Goal: Task Accomplishment & Management: Use online tool/utility

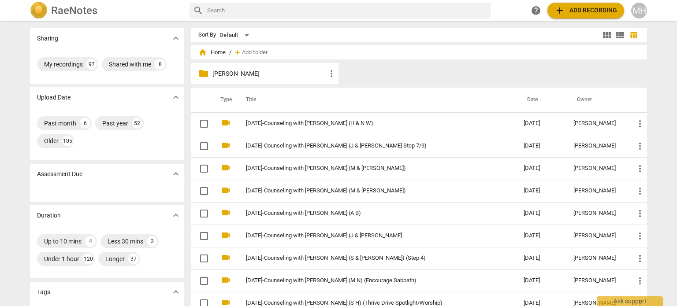
click at [576, 6] on span "add Add recording" at bounding box center [585, 10] width 63 height 11
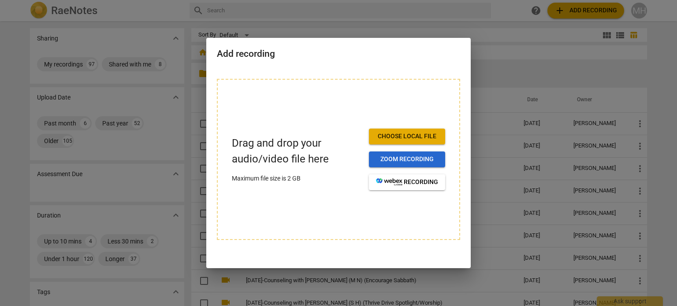
click at [401, 162] on span "Zoom recording" at bounding box center [407, 159] width 62 height 9
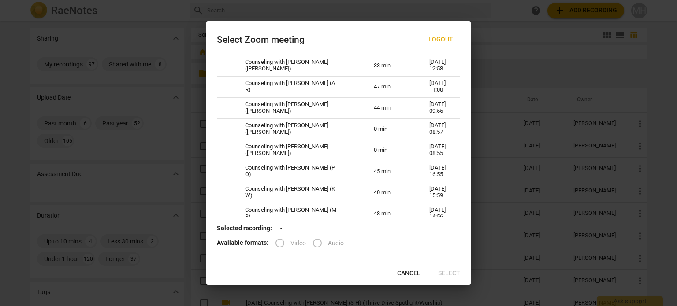
scroll to position [364, 0]
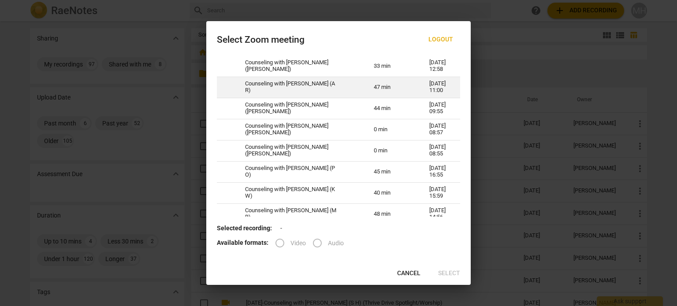
click at [287, 91] on td "Counseling with [PERSON_NAME] (A R)" at bounding box center [298, 87] width 129 height 21
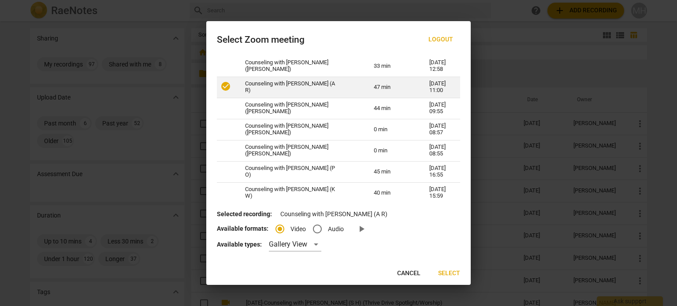
radio input "true"
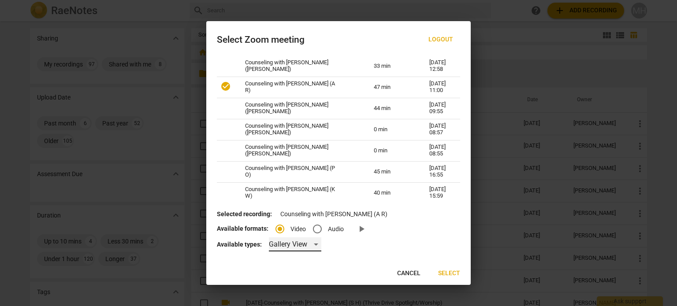
click at [291, 245] on div "Gallery View" at bounding box center [295, 245] width 52 height 14
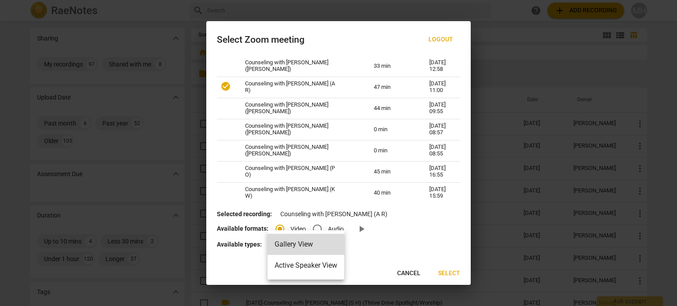
click at [291, 245] on li "Gallery View" at bounding box center [306, 244] width 77 height 21
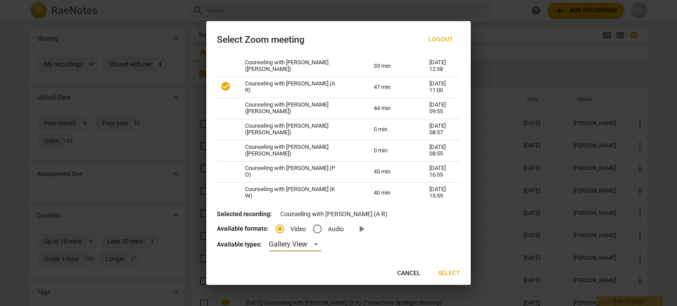
click at [456, 277] on span "Select" at bounding box center [449, 273] width 22 height 9
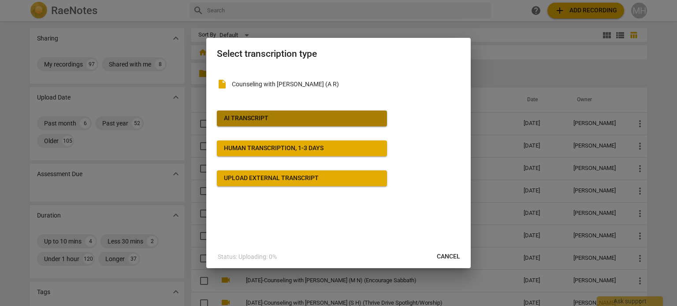
click at [269, 121] on span "AI Transcript" at bounding box center [302, 118] width 156 height 9
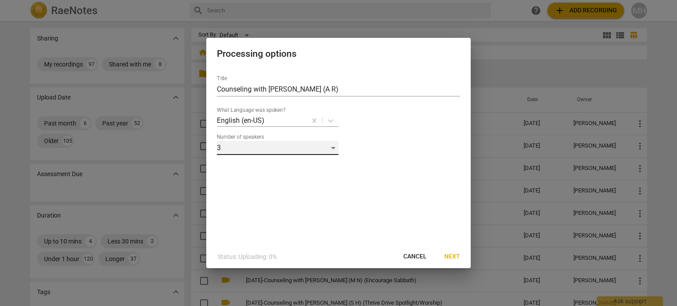
click at [252, 144] on div "3" at bounding box center [278, 148] width 122 height 14
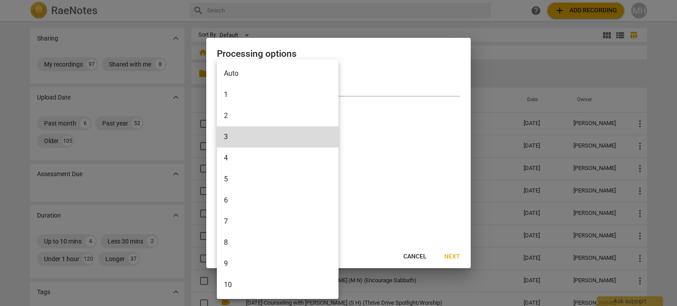
click at [243, 119] on li "2" at bounding box center [278, 115] width 122 height 21
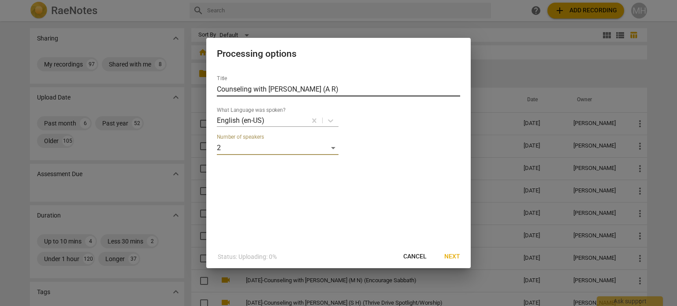
click at [218, 89] on input "Counseling with [PERSON_NAME] (A R)" at bounding box center [338, 89] width 243 height 14
click at [372, 89] on input "[DATE]-Counseling with [PERSON_NAME] (A R)" at bounding box center [338, 89] width 243 height 14
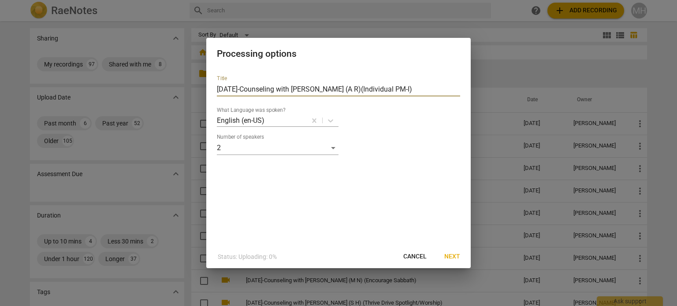
type input "[DATE]-Counseling with [PERSON_NAME] (A R)(Individual PM-I)"
click at [457, 256] on span "Next" at bounding box center [452, 257] width 16 height 9
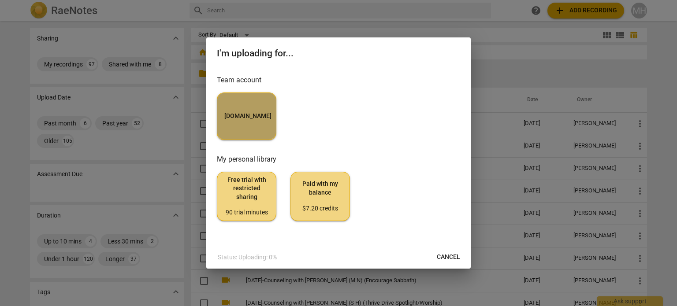
click at [252, 114] on span "[DOMAIN_NAME]" at bounding box center [246, 116] width 45 height 9
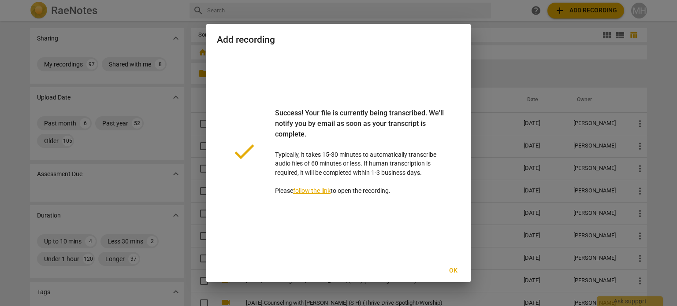
click at [453, 269] on span "Ok" at bounding box center [453, 271] width 14 height 9
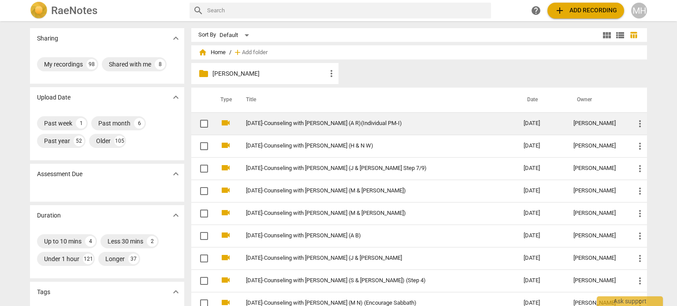
click at [308, 125] on link "[DATE]-Counseling with [PERSON_NAME] (A R)(Individual PM-I)" at bounding box center [369, 123] width 246 height 7
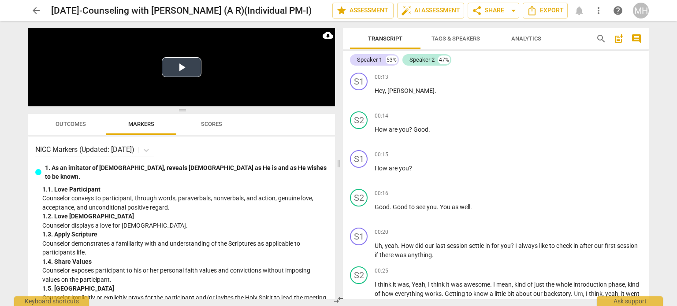
click at [180, 89] on video at bounding box center [181, 67] width 307 height 78
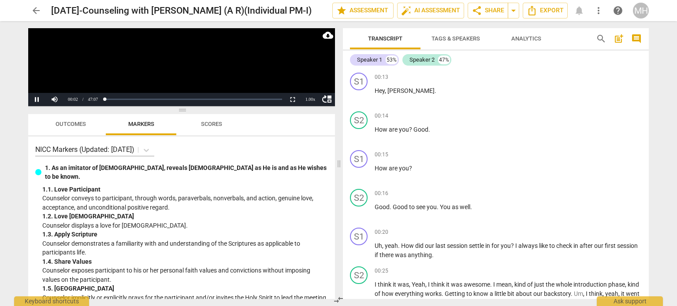
click at [640, 40] on span "comment" at bounding box center [636, 38] width 11 height 11
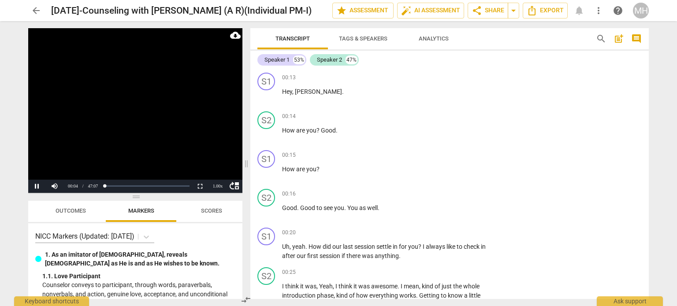
drag, startPoint x: 137, startPoint y: 111, endPoint x: 143, endPoint y: 198, distance: 87.0
click at [143, 198] on span at bounding box center [135, 196] width 214 height 5
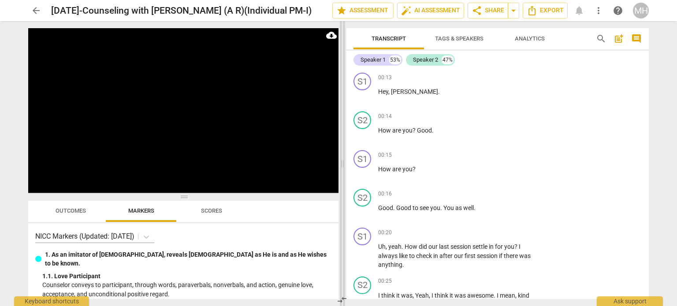
drag, startPoint x: 245, startPoint y: 162, endPoint x: 342, endPoint y: 180, distance: 97.8
click at [342, 180] on span at bounding box center [342, 163] width 5 height 285
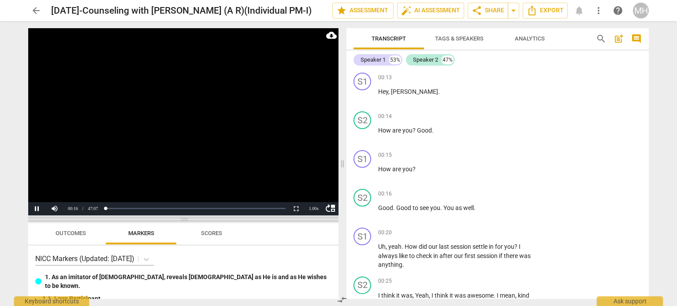
drag, startPoint x: 186, startPoint y: 199, endPoint x: 185, endPoint y: 227, distance: 28.2
click at [185, 222] on span at bounding box center [183, 219] width 310 height 5
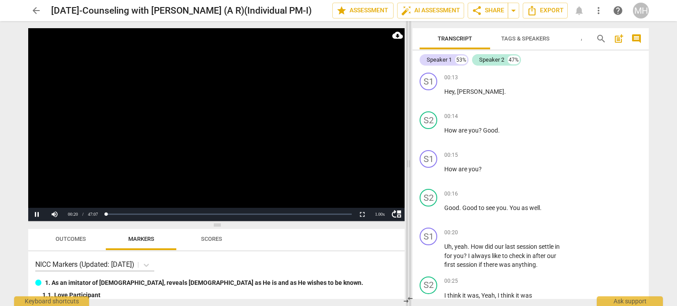
drag, startPoint x: 341, startPoint y: 163, endPoint x: 407, endPoint y: 158, distance: 66.3
click at [407, 158] on span at bounding box center [408, 163] width 5 height 285
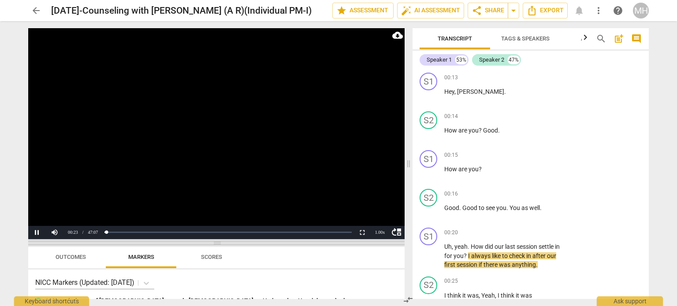
drag, startPoint x: 219, startPoint y: 224, endPoint x: 219, endPoint y: 242, distance: 18.1
click at [219, 242] on span at bounding box center [216, 243] width 376 height 5
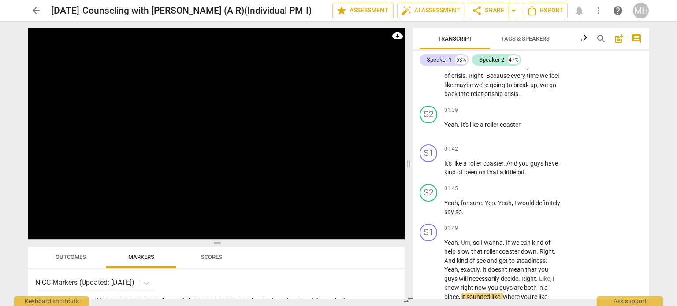
scroll to position [931, 0]
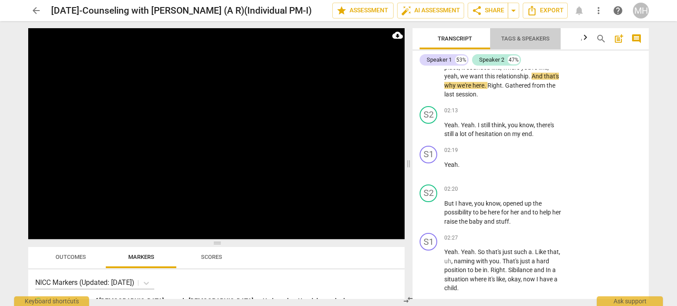
click at [523, 37] on span "Tags & Speakers" at bounding box center [525, 38] width 48 height 7
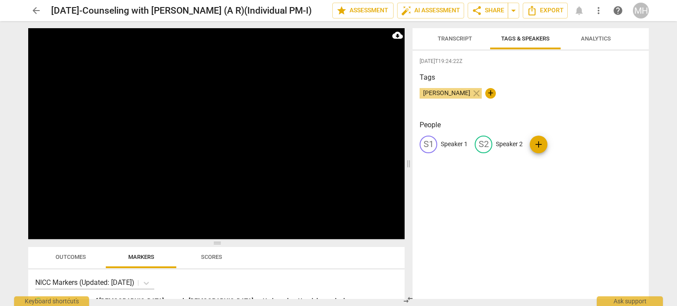
click at [453, 144] on p "Speaker 1" at bounding box center [454, 144] width 27 height 9
type input "[PERSON_NAME]"
click at [556, 146] on p "Speaker 2" at bounding box center [566, 144] width 27 height 9
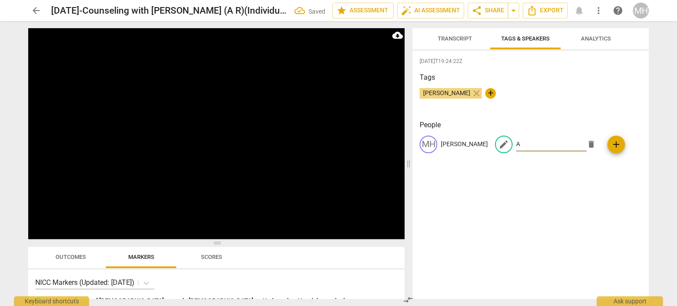
type input "A R"
click at [434, 37] on span "Transcript" at bounding box center [455, 39] width 56 height 12
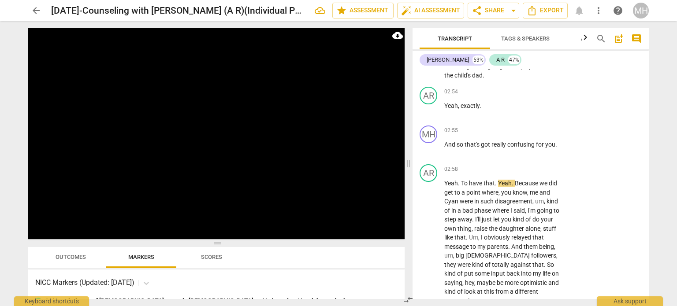
scroll to position [1250, 0]
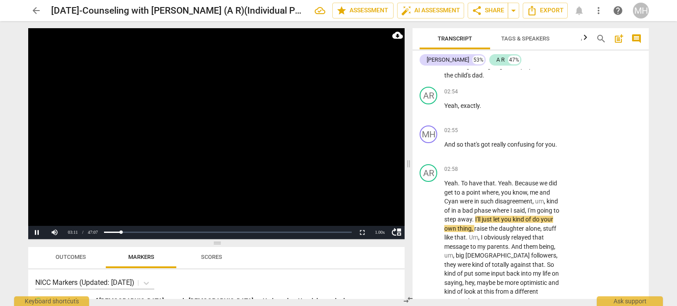
click at [301, 171] on video at bounding box center [216, 133] width 376 height 211
click at [251, 91] on video at bounding box center [216, 133] width 376 height 211
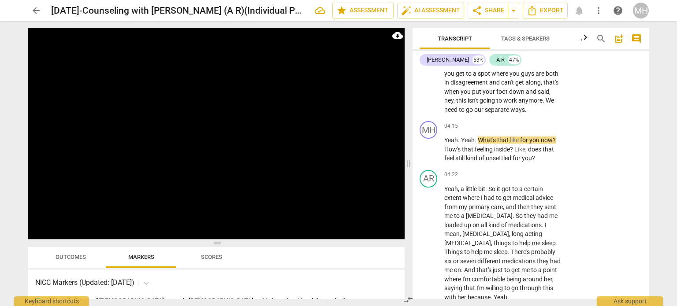
scroll to position [1703, 0]
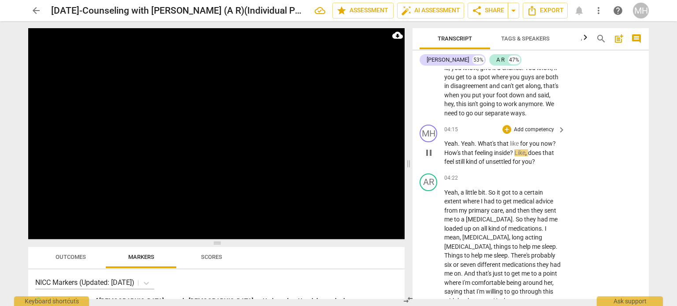
click at [529, 130] on p "Add competency" at bounding box center [534, 130] width 42 height 8
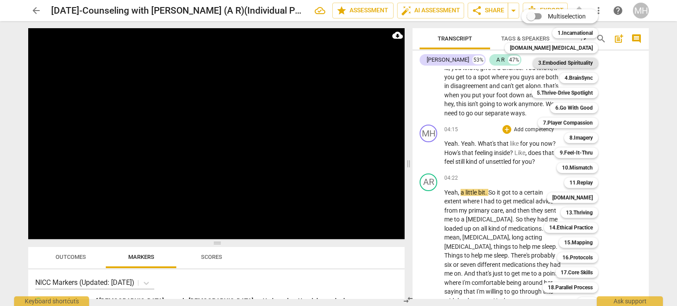
click at [561, 63] on b "3.Embodied Spirituality" at bounding box center [565, 63] width 55 height 11
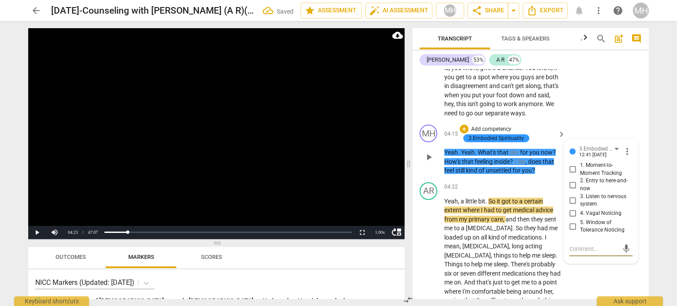
click at [571, 204] on input "3. Listen to nervous system" at bounding box center [573, 200] width 14 height 11
checkbox input "true"
click at [490, 130] on p "Add competency" at bounding box center [491, 130] width 42 height 8
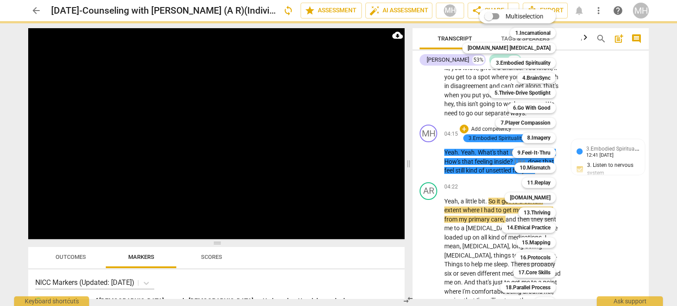
click at [524, 188] on div "11.Replay q" at bounding box center [543, 182] width 51 height 15
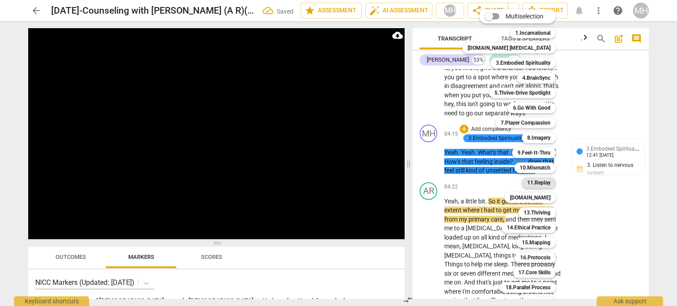
click at [530, 186] on b "11.Replay" at bounding box center [538, 183] width 23 height 11
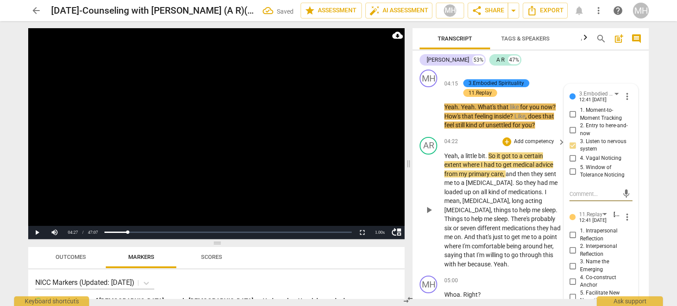
scroll to position [1759, 0]
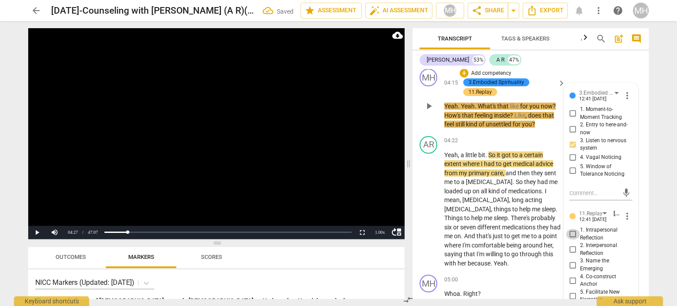
click at [573, 239] on input "1. Intrapersonal Reflection" at bounding box center [573, 234] width 14 height 11
checkbox input "true"
click at [334, 166] on video at bounding box center [216, 133] width 376 height 211
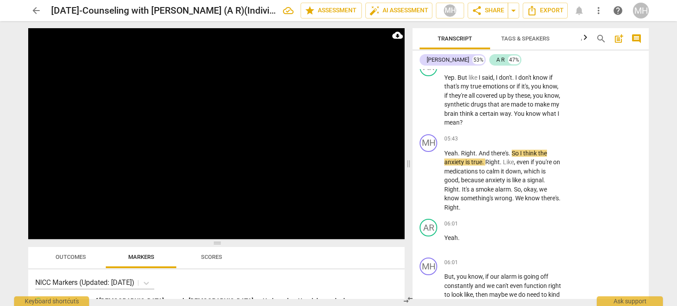
scroll to position [2253, 0]
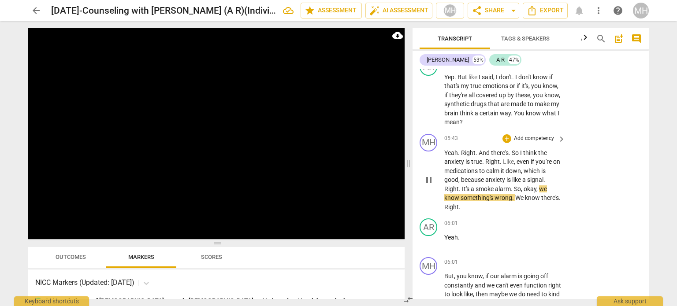
click at [534, 142] on p "Add competency" at bounding box center [534, 139] width 42 height 8
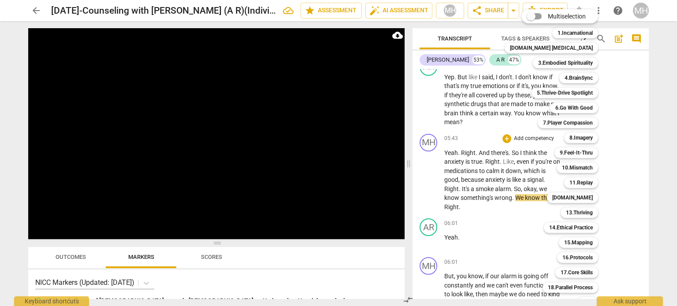
scroll to position [26, 0]
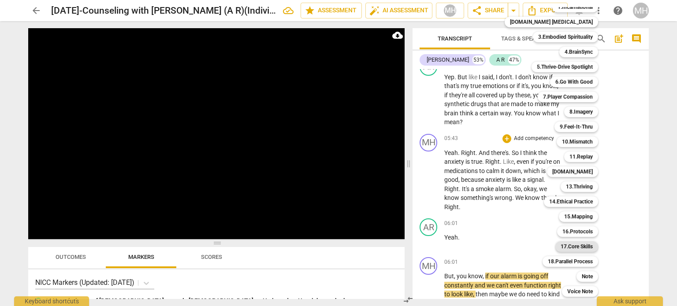
click at [568, 246] on b "17.Core Skills" at bounding box center [577, 247] width 32 height 11
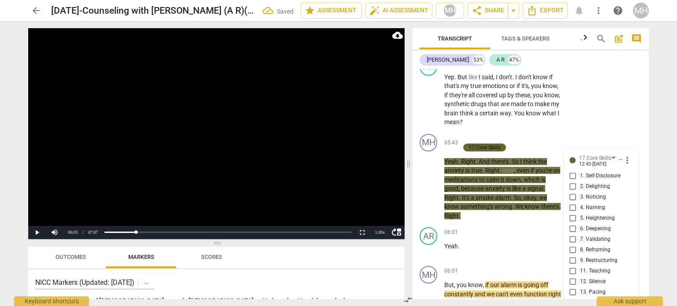
scroll to position [2383, 0]
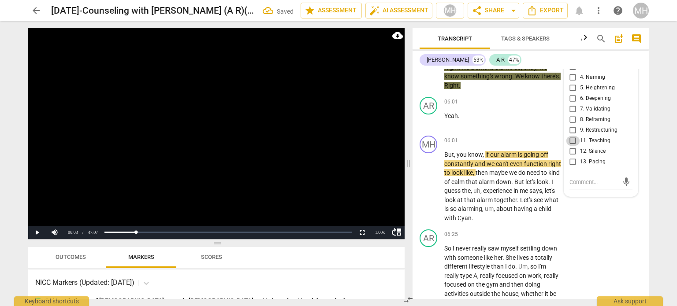
click at [571, 144] on input "11. Teaching" at bounding box center [573, 141] width 14 height 11
checkbox input "true"
click at [316, 137] on video at bounding box center [216, 133] width 376 height 211
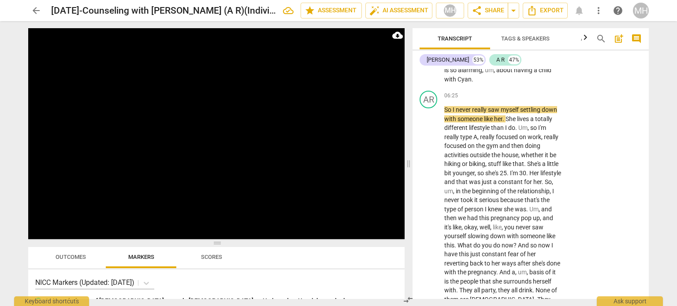
scroll to position [2528, 0]
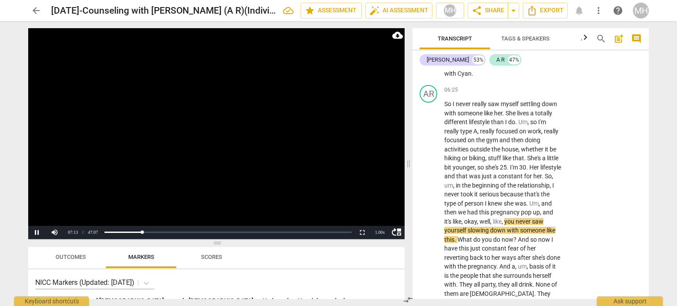
click at [317, 150] on video at bounding box center [216, 133] width 376 height 211
click at [238, 155] on video at bounding box center [216, 133] width 376 height 211
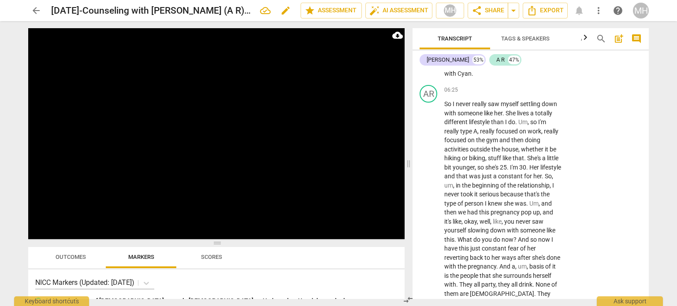
scroll to position [2760, 0]
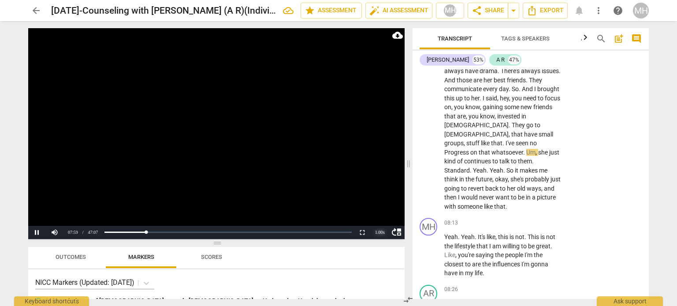
click at [379, 232] on div "1.00 x" at bounding box center [380, 232] width 18 height 13
click at [377, 211] on li "1.5x" at bounding box center [380, 212] width 18 height 10
click at [378, 234] on div "1.50 x" at bounding box center [380, 232] width 18 height 13
click at [381, 232] on div "1.50 x" at bounding box center [380, 232] width 18 height 13
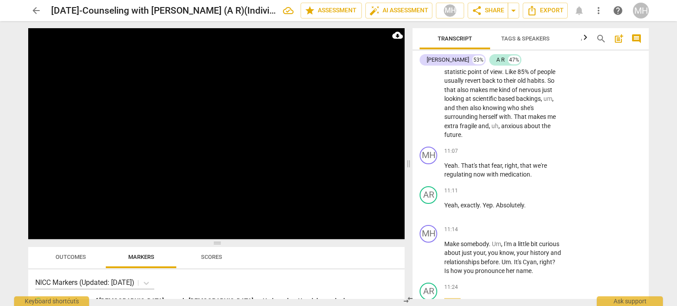
scroll to position [3953, 0]
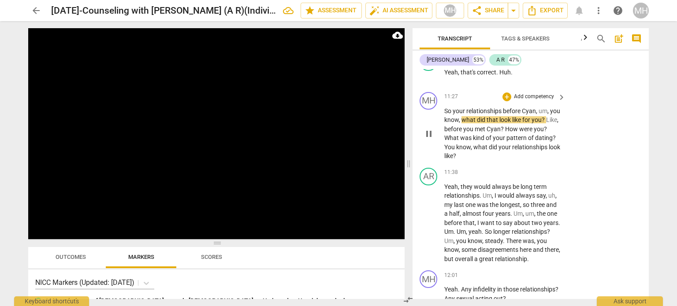
click at [535, 97] on p "Add competency" at bounding box center [534, 97] width 42 height 8
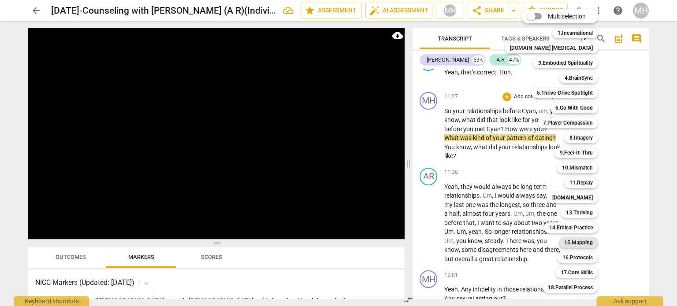
scroll to position [26, 0]
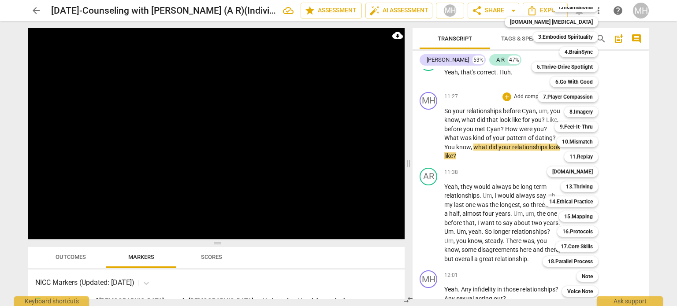
click at [528, 275] on div "Multiselection m 1.Incarnational 1 [DOMAIN_NAME] [MEDICAL_DATA] 2 3.Embodied Sp…" at bounding box center [558, 140] width 114 height 318
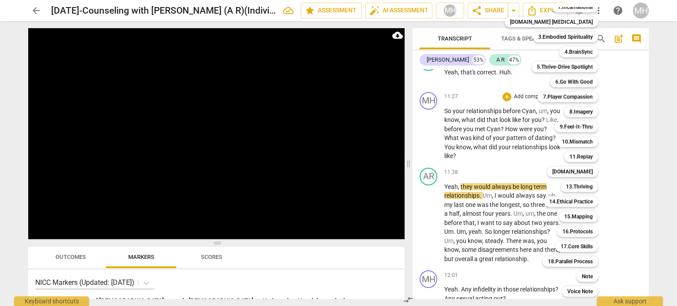
click at [649, 245] on div at bounding box center [338, 153] width 677 height 306
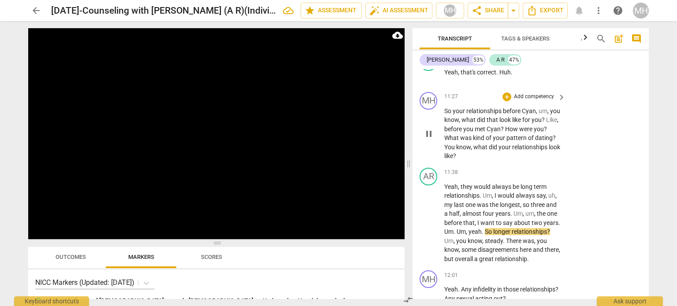
click at [530, 97] on p "Add competency" at bounding box center [534, 97] width 42 height 8
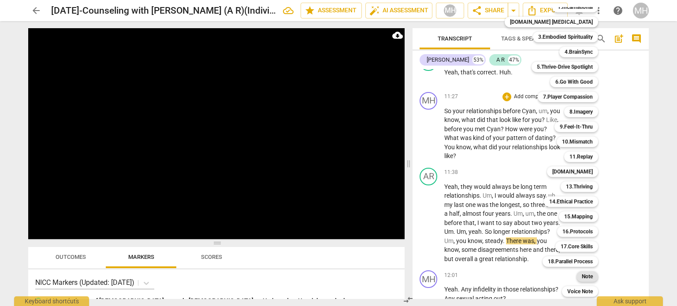
click at [582, 275] on b "Note" at bounding box center [587, 276] width 11 height 11
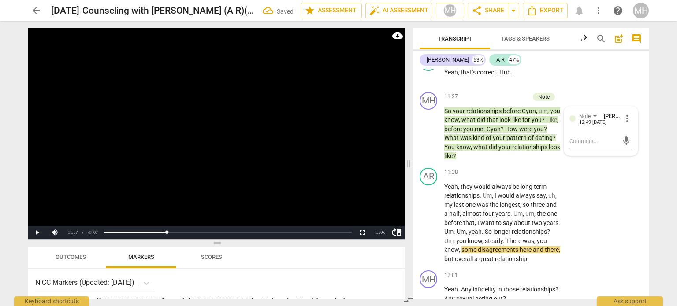
click at [569, 275] on div "MH play_arrow pause 12:01 + Add competency keyboard_arrow_right Yeah . Any infi…" at bounding box center [530, 287] width 236 height 40
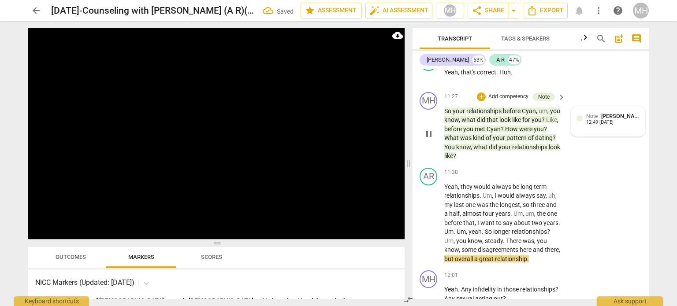
click at [603, 121] on div "12:49 [DATE]" at bounding box center [599, 123] width 27 height 6
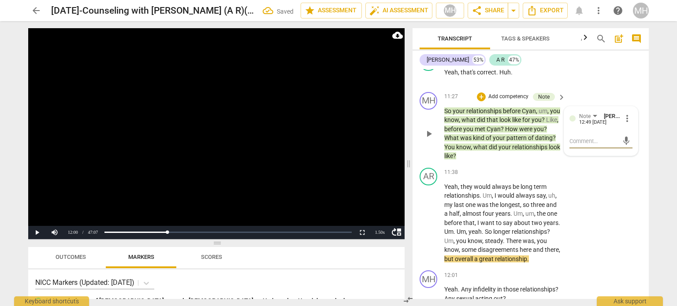
type textarea "A"
type textarea "As"
type textarea "Ass"
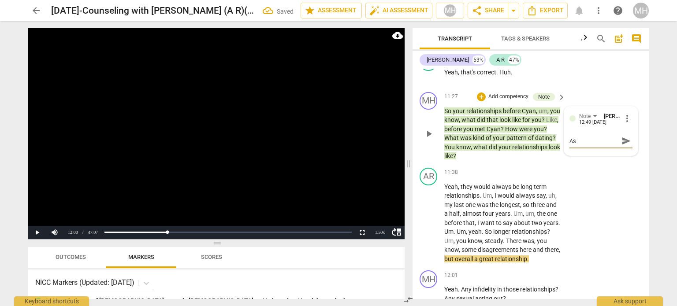
type textarea "Ass"
type textarea "Asse"
type textarea "Asses"
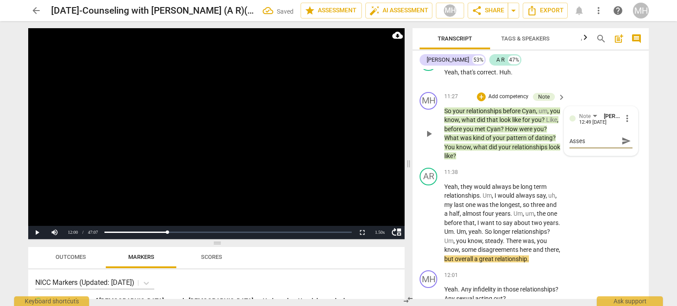
type textarea "Assess"
type textarea "Assessi"
type textarea "Assessin"
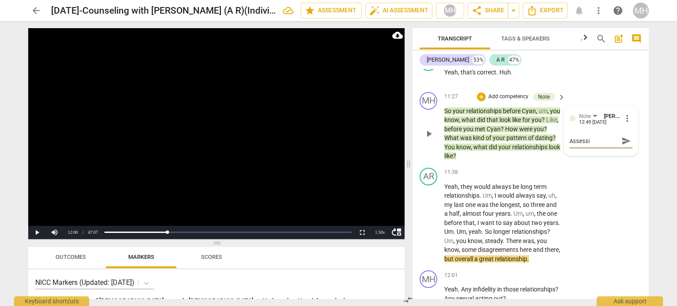
type textarea "Assessin"
type textarea "Assessing"
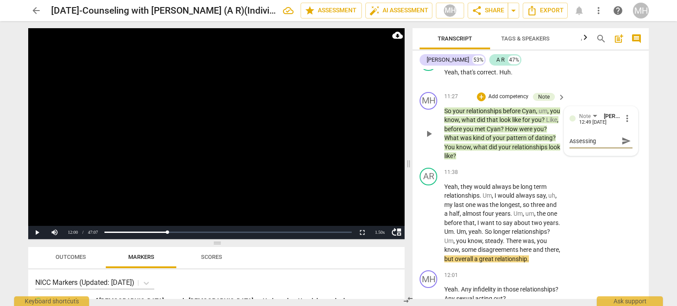
type textarea "Assessing f"
type textarea "Assessing fo"
type textarea "Assessing for"
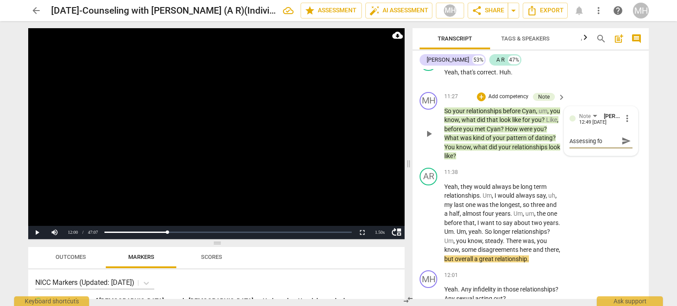
type textarea "Assessing for"
type textarea "Assessing for s"
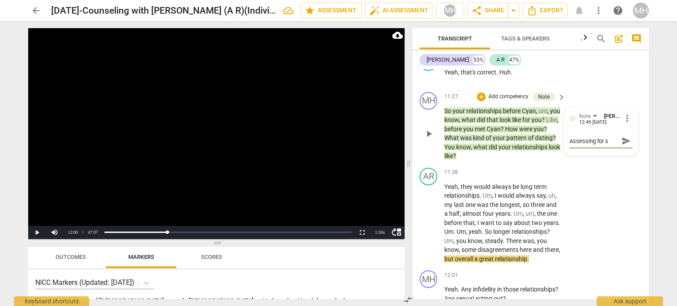
type textarea "Assessing for se"
type textarea "Assessing for sex"
type textarea "Assessing for sexu"
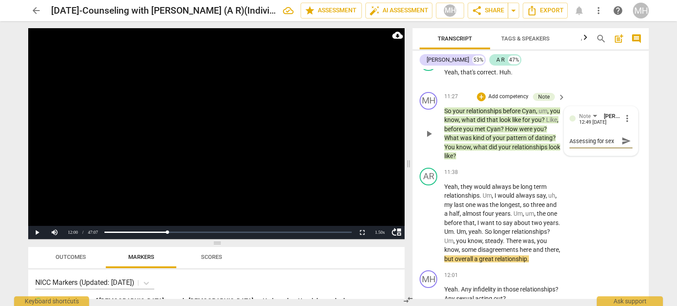
type textarea "Assessing for sexu"
type textarea "Assessing for sexua"
type textarea "Assessing for sexual"
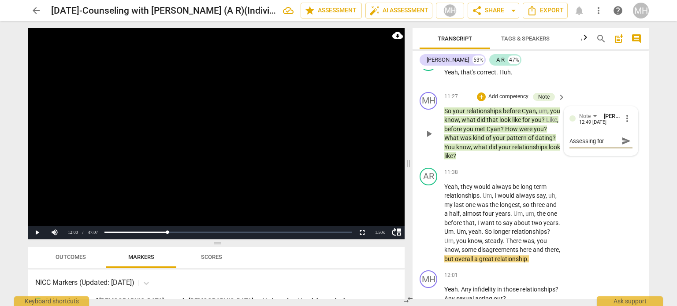
scroll to position [7, 0]
type textarea "Assessing for sexual"
type textarea "Assessing for sexual a"
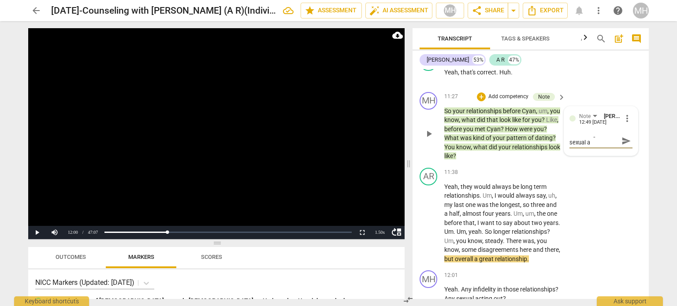
type textarea "Assessing for sexual ad"
type textarea "Assessing for sexual add"
type textarea "Assessing for sexual addi"
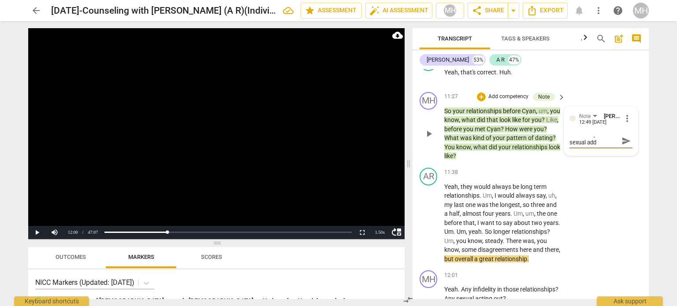
type textarea "Assessing for sexual addi"
type textarea "Assessing for sexual addic"
type textarea "Assessing for sexual addict"
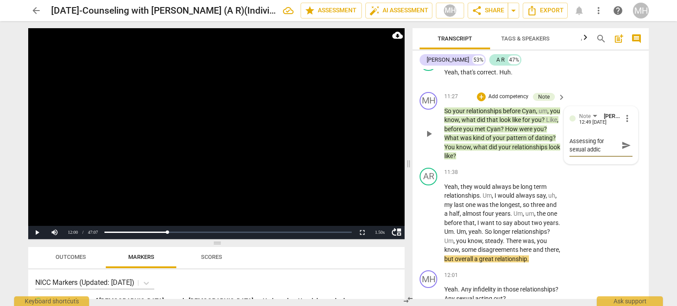
type textarea "Assessing for sexual addict"
type textarea "Assessing for sexual addicti"
type textarea "Assessing for sexual addictio"
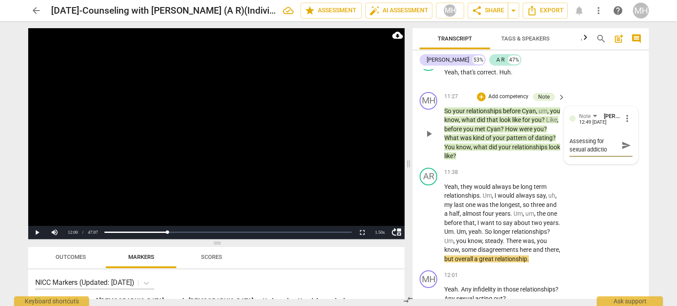
type textarea "Assessing for [MEDICAL_DATA]"
click at [625, 149] on span "send" at bounding box center [626, 146] width 10 height 10
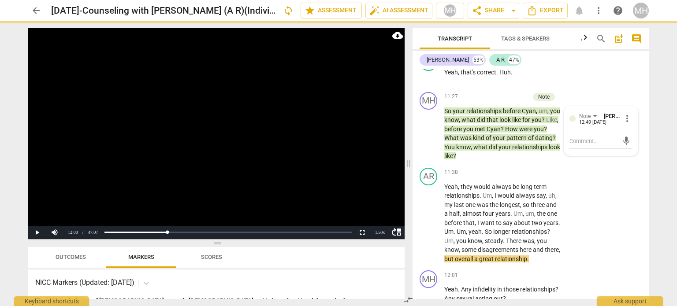
click at [317, 122] on video at bounding box center [216, 133] width 376 height 211
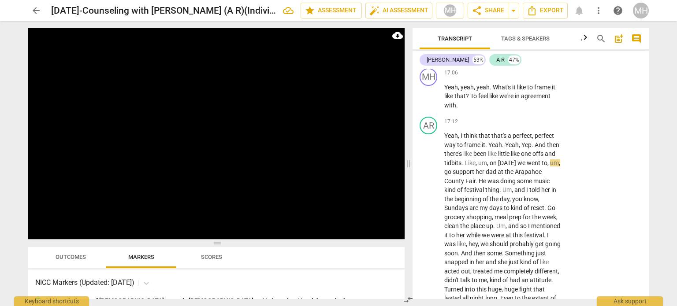
scroll to position [6057, 0]
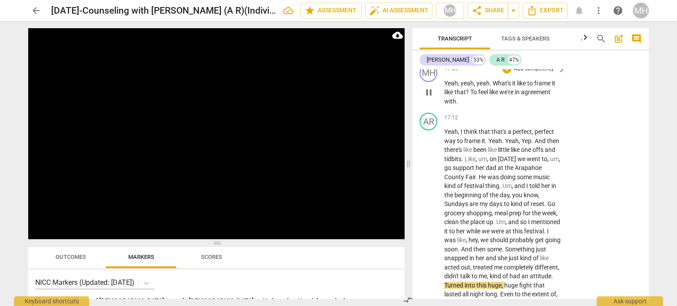
click at [541, 72] on p "Add competency" at bounding box center [534, 69] width 42 height 8
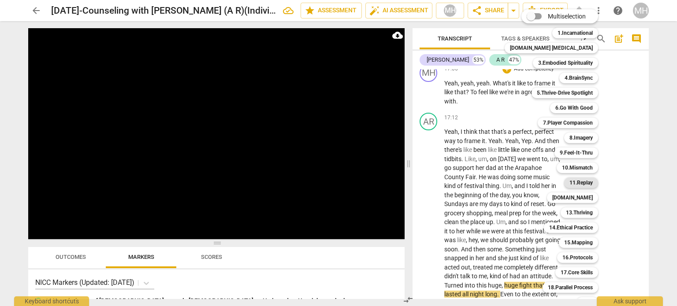
click at [571, 184] on b "11.Replay" at bounding box center [580, 183] width 23 height 11
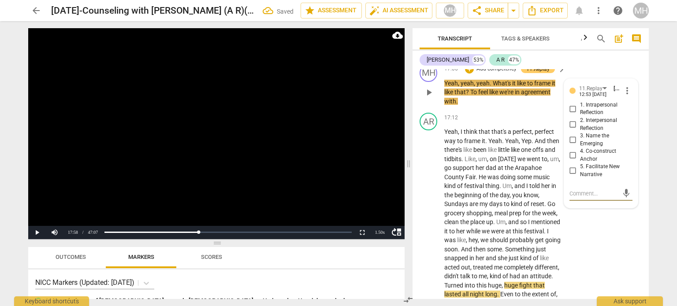
click at [571, 127] on input "2. Interpersonal Reflection" at bounding box center [573, 124] width 14 height 11
checkbox input "true"
click at [366, 156] on video at bounding box center [216, 133] width 376 height 211
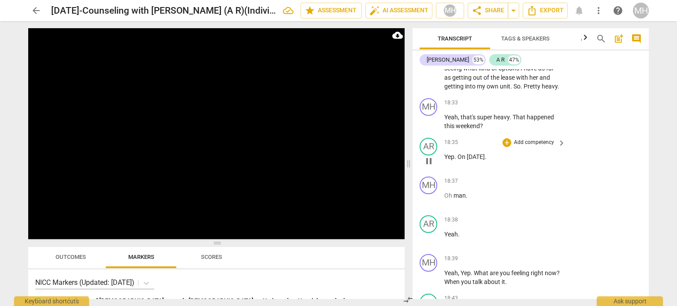
scroll to position [6448, 0]
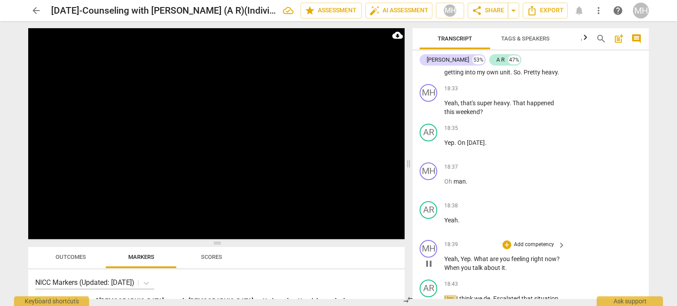
click at [530, 249] on p "Add competency" at bounding box center [534, 245] width 42 height 8
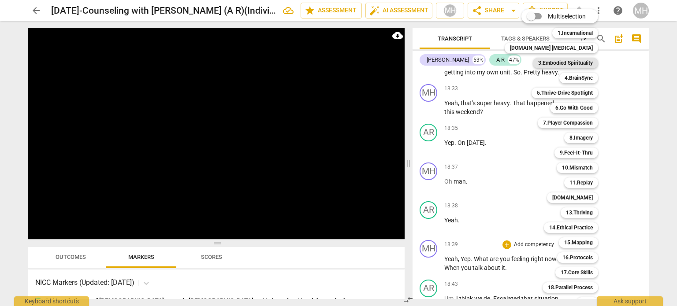
click at [572, 63] on b "3.Embodied Spirituality" at bounding box center [565, 63] width 55 height 11
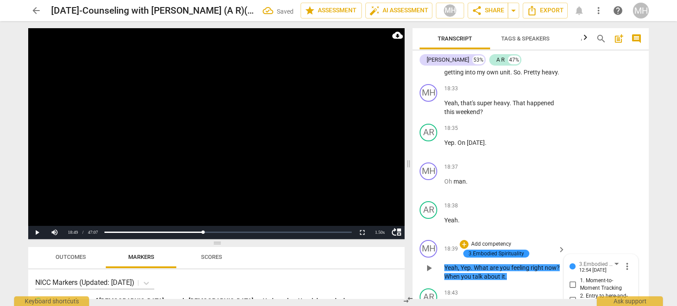
scroll to position [6640, 0]
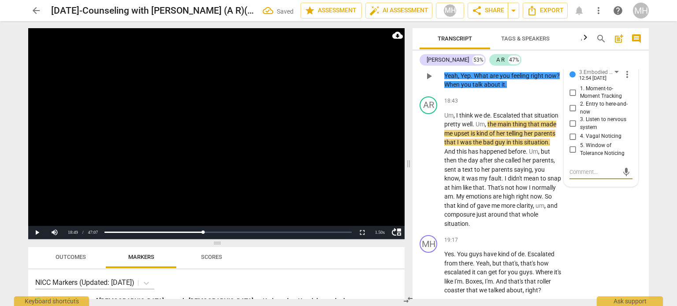
click at [570, 114] on input "2. Entry to here-and-now" at bounding box center [573, 108] width 14 height 11
checkbox input "true"
click at [312, 142] on video at bounding box center [216, 133] width 376 height 211
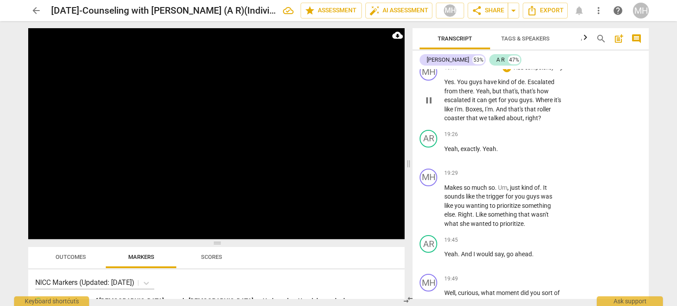
scroll to position [6814, 0]
click at [544, 177] on p "Add competency" at bounding box center [534, 173] width 42 height 8
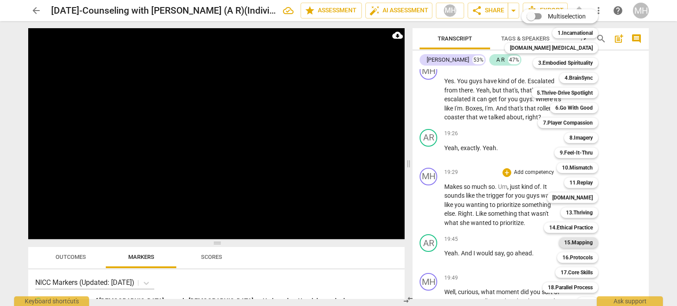
scroll to position [26, 0]
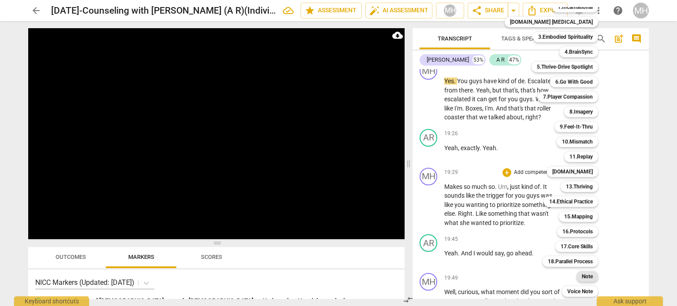
click at [582, 276] on b "Note" at bounding box center [587, 276] width 11 height 11
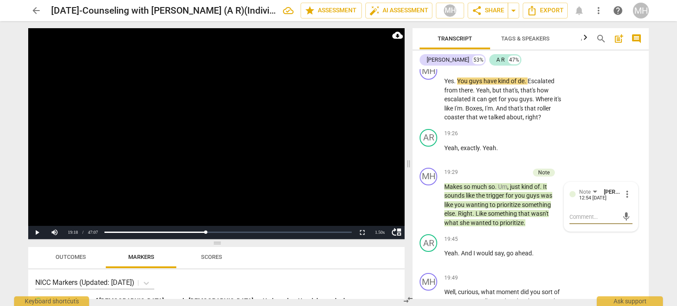
type textarea "n"
type textarea "na"
type textarea "nam"
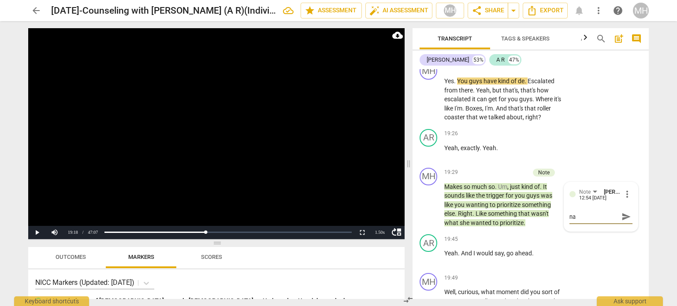
type textarea "nam"
type textarea "nami"
type textarea "namig"
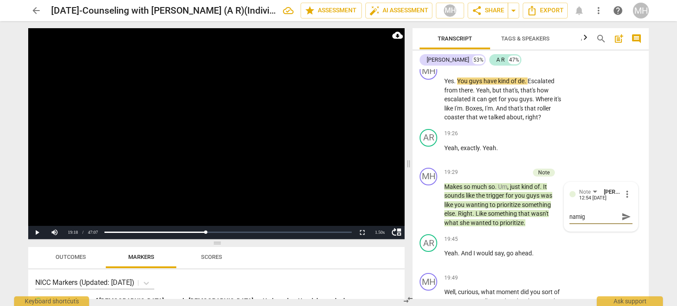
type textarea "namign"
type textarea "namig"
type textarea "nami"
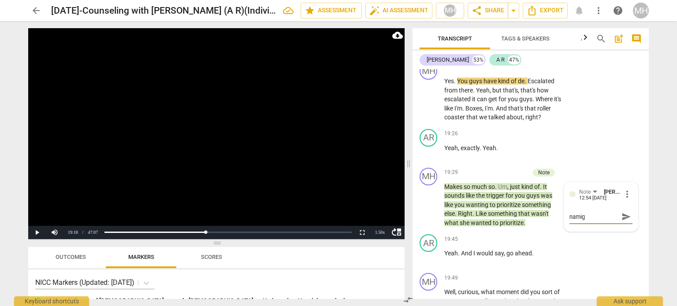
type textarea "nami"
type textarea "namin"
type textarea "naming"
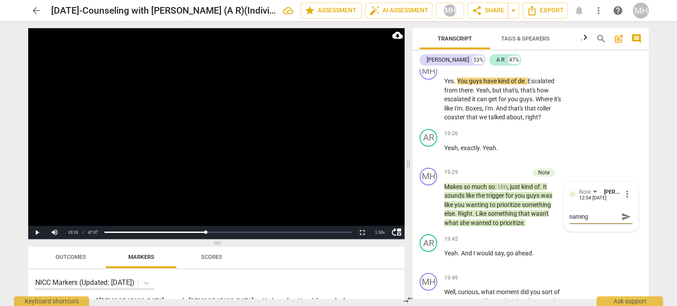
type textarea "naming"
type textarea "naming t"
type textarea "naming th"
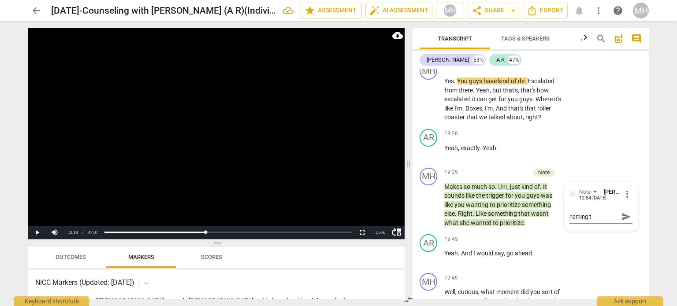
type textarea "naming th"
type textarea "naming the"
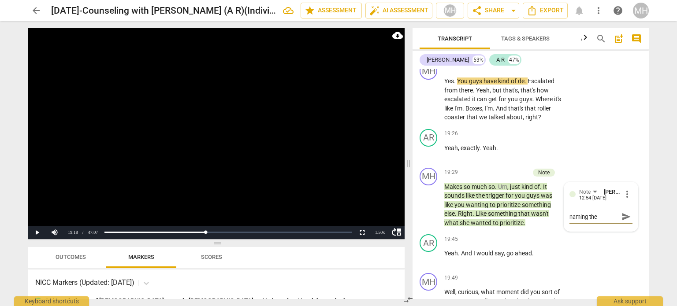
type textarea "naming the T"
click at [626, 222] on span "send" at bounding box center [626, 217] width 10 height 10
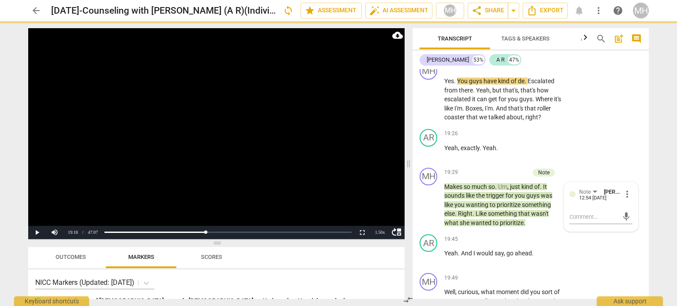
click at [261, 179] on video at bounding box center [216, 133] width 376 height 211
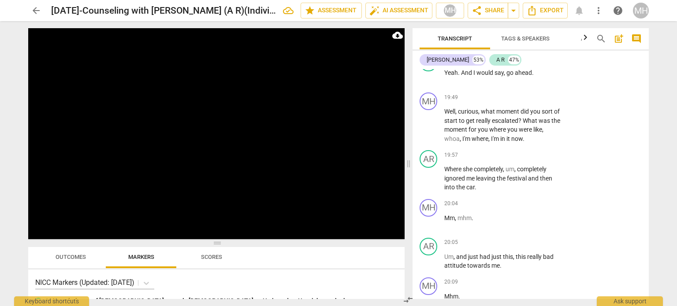
scroll to position [6997, 0]
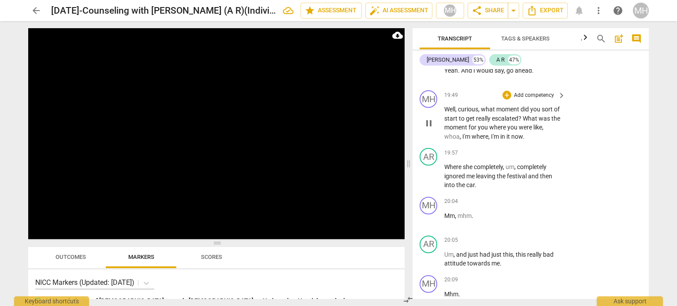
click at [545, 100] on p "Add competency" at bounding box center [534, 96] width 42 height 8
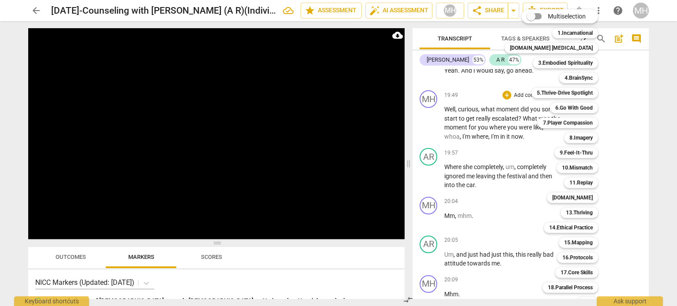
scroll to position [26, 0]
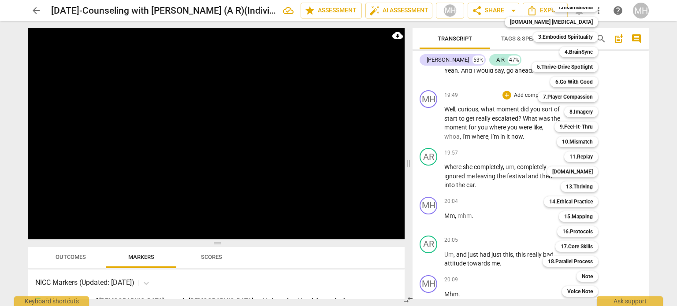
click at [498, 234] on div at bounding box center [338, 153] width 677 height 306
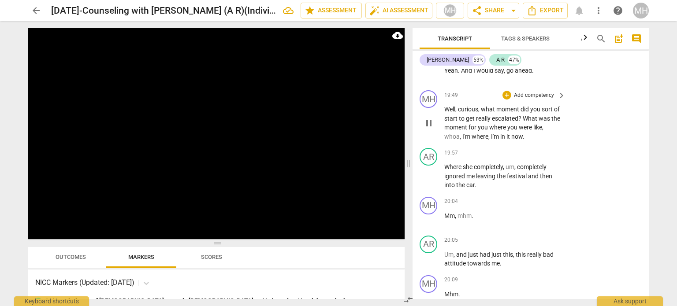
click at [538, 100] on p "Add competency" at bounding box center [534, 96] width 42 height 8
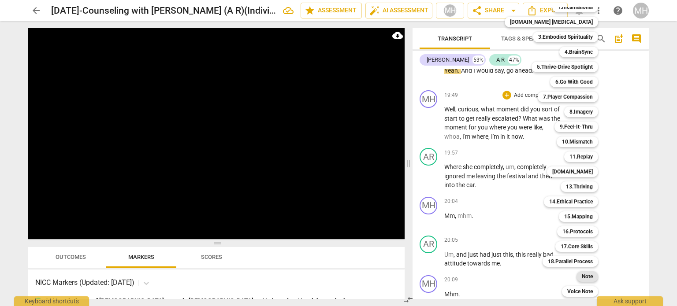
click at [576, 280] on div "Note" at bounding box center [587, 276] width 22 height 11
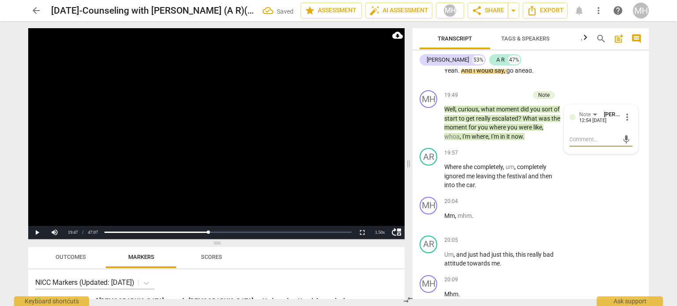
type textarea "T"
type textarea "T-"
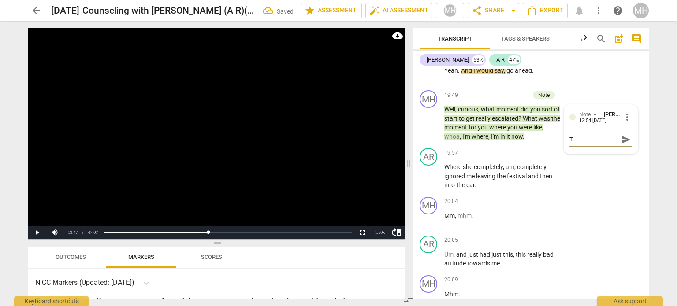
type textarea "T-"
type textarea "T- i"
type textarea "T- is"
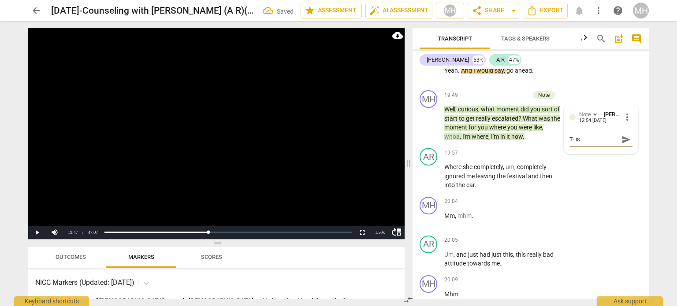
type textarea "T- is"
type textarea "T- is h"
type textarea "T- is he"
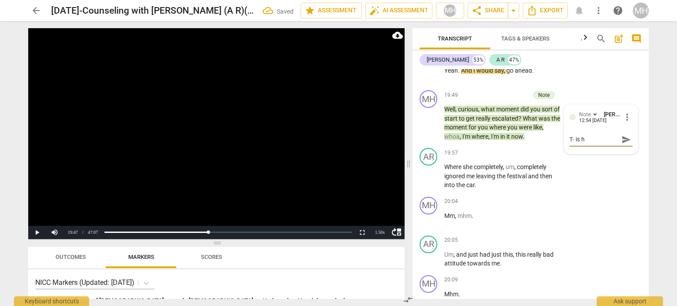
type textarea "T- is he"
type textarea "T- is her"
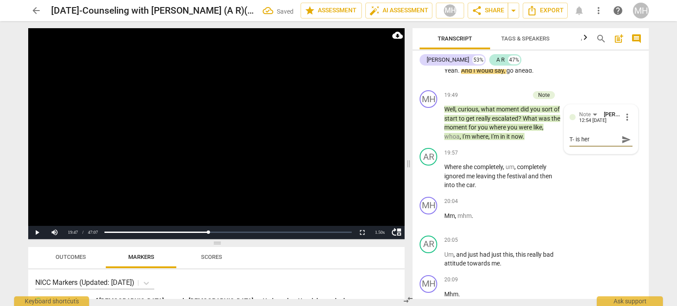
type textarea "T- is her i"
type textarea "T- is her ig"
type textarea "T- is her igo"
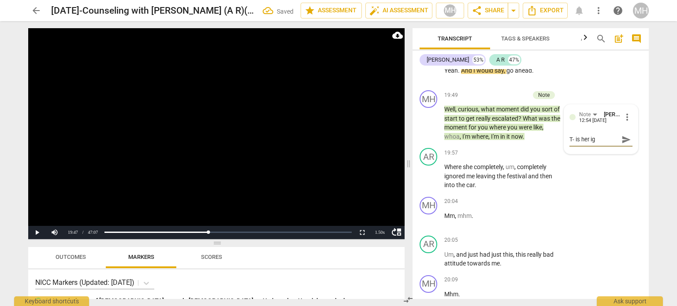
type textarea "T- is her igo"
type textarea "T- is her igon"
type textarea "T- is her igono"
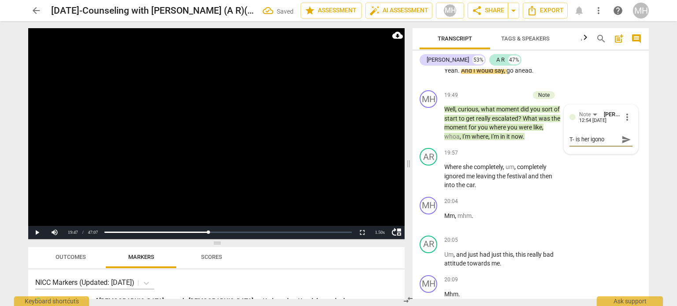
type textarea "T- is her igonor"
type textarea "T- is her igonori"
type textarea "T- is her igonorin"
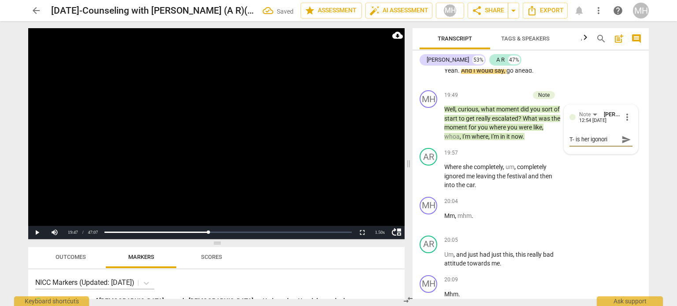
type textarea "T- is her igonorin"
type textarea "T- is her igonoring"
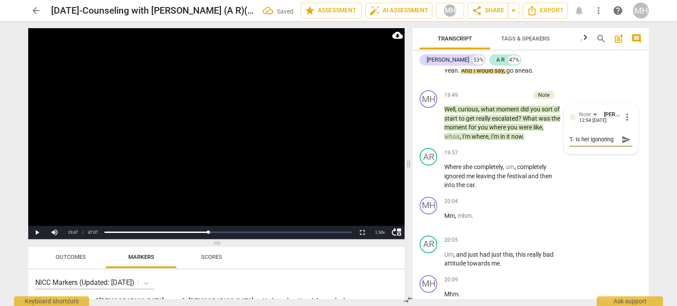
type textarea "T- is her igonoring h"
type textarea "T- is her igonoring hi"
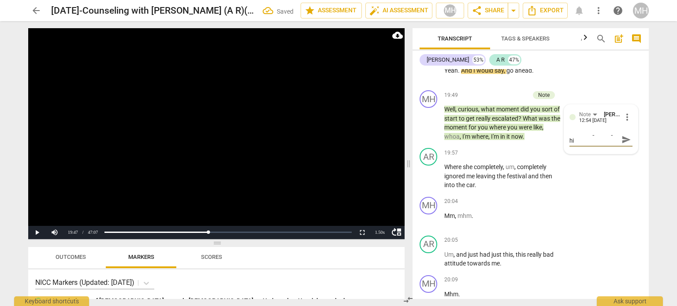
type textarea "T- is her igonoring him"
click at [602, 144] on textarea "T- is her igonoring him" at bounding box center [593, 139] width 49 height 8
type textarea "T- is her ignoring him"
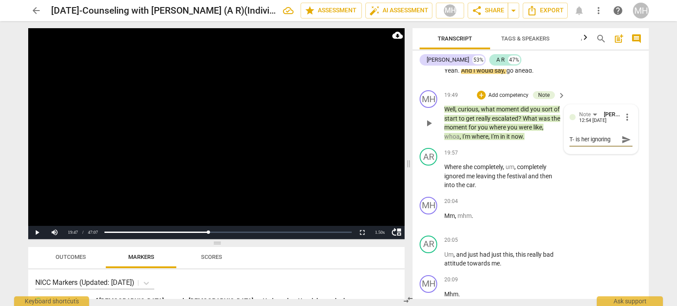
type textarea "T- is her ignoring him"
click at [625, 145] on span "send" at bounding box center [626, 140] width 10 height 10
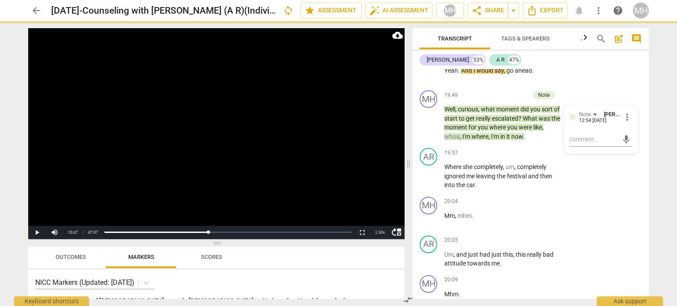
click at [259, 137] on video at bounding box center [216, 133] width 376 height 211
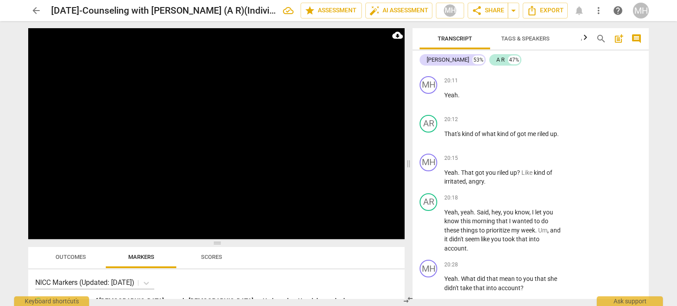
scroll to position [7275, 0]
click at [530, 161] on p "Add competency" at bounding box center [534, 157] width 42 height 8
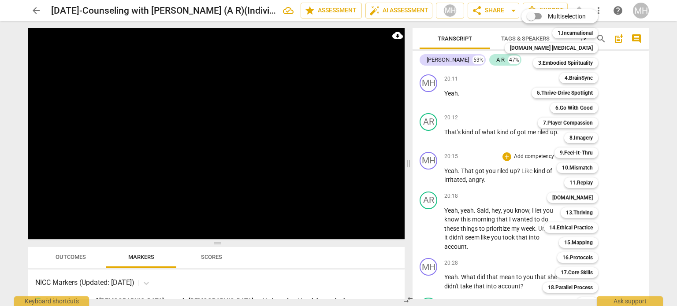
click at [344, 129] on div at bounding box center [338, 153] width 677 height 306
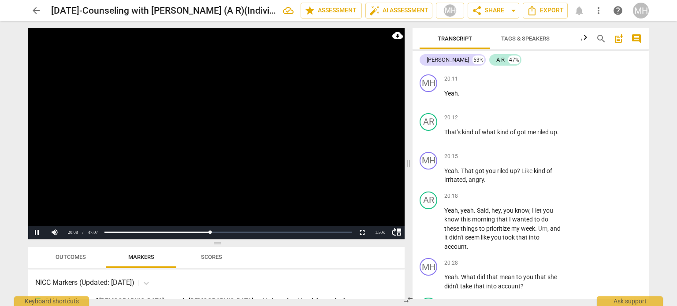
click at [323, 167] on video at bounding box center [216, 133] width 376 height 211
click at [536, 161] on p "Add competency" at bounding box center [534, 157] width 42 height 8
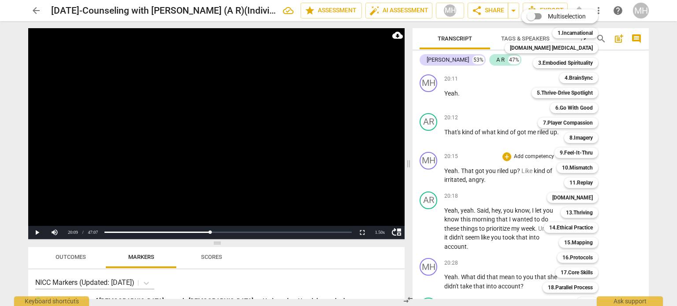
scroll to position [26, 0]
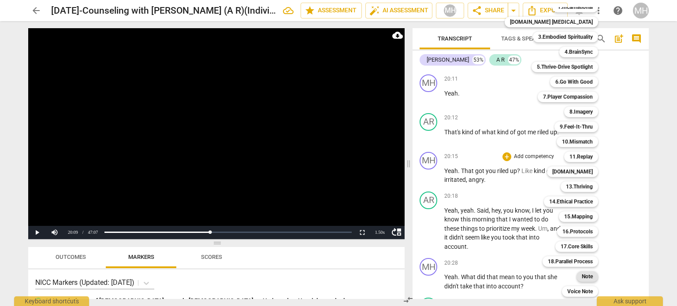
click at [582, 275] on b "Note" at bounding box center [587, 276] width 11 height 11
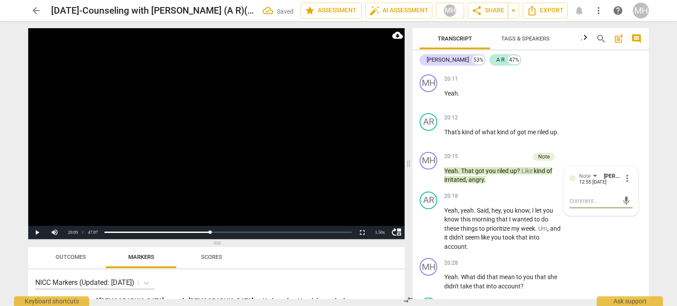
type textarea "n"
type textarea "na"
type textarea "nam"
type textarea "nami"
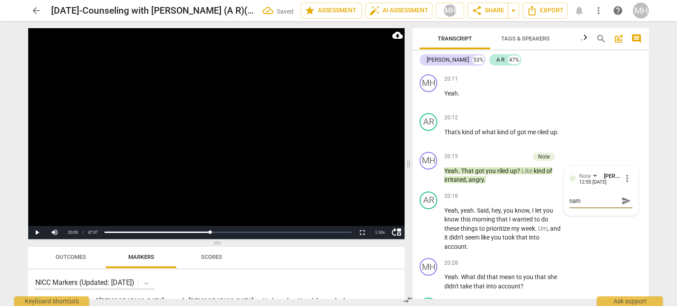
type textarea "nami"
type textarea "namin"
type textarea "naming"
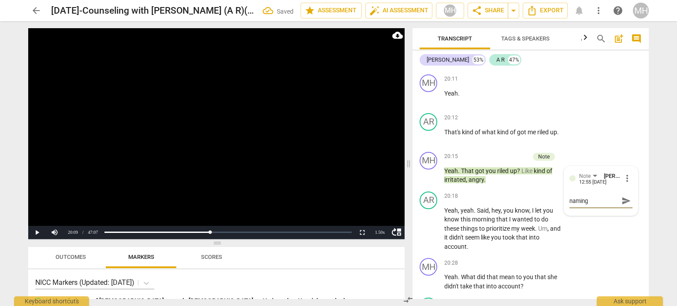
type textarea "naming t"
type textarea "naming th"
type textarea "naming the"
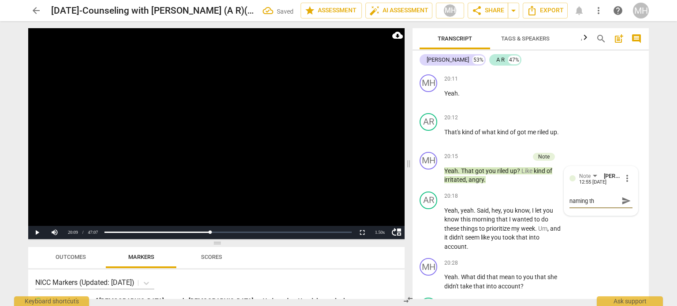
type textarea "naming the"
type textarea "naming the E"
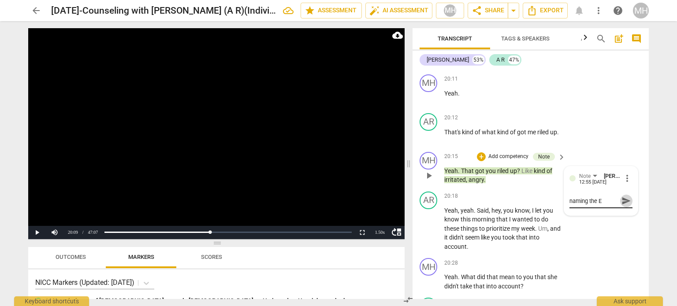
click at [620, 206] on span "send" at bounding box center [626, 201] width 13 height 11
click at [314, 186] on video at bounding box center [216, 133] width 376 height 211
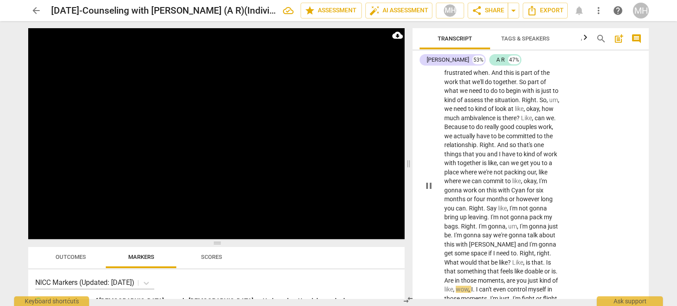
scroll to position [7999, 0]
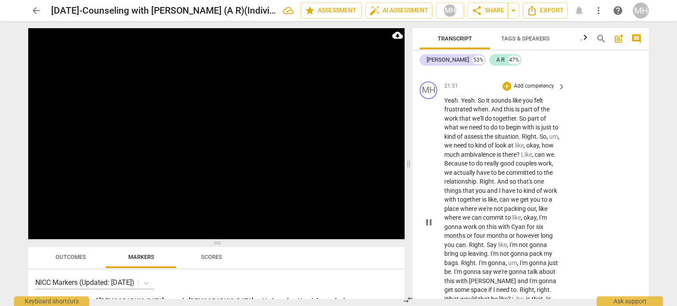
click at [540, 90] on p "Add competency" at bounding box center [534, 86] width 42 height 8
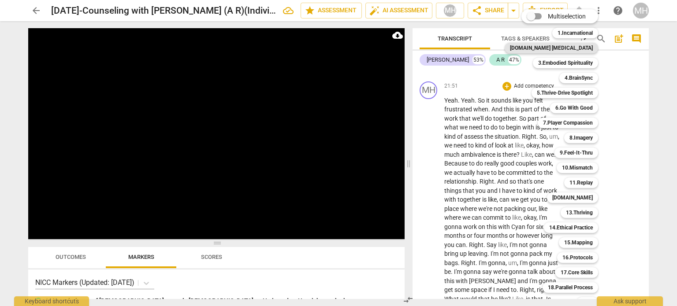
click at [529, 45] on b "[DOMAIN_NAME] [MEDICAL_DATA]" at bounding box center [551, 48] width 83 height 11
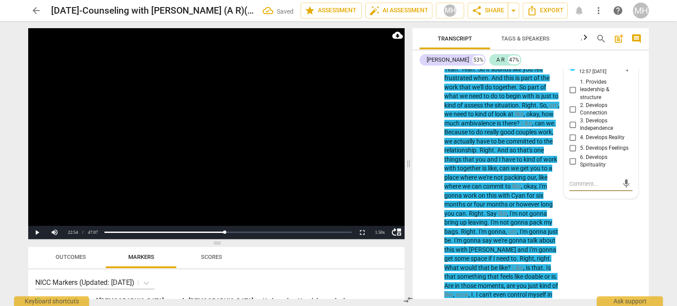
scroll to position [8044, 0]
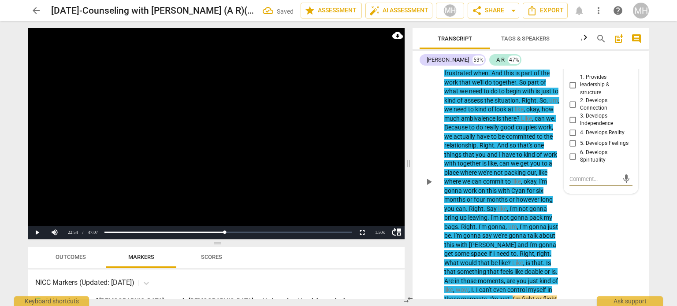
click at [572, 90] on input "1. Provides leadership & structure" at bounding box center [573, 85] width 14 height 11
checkbox input "true"
click at [331, 123] on video at bounding box center [216, 133] width 376 height 211
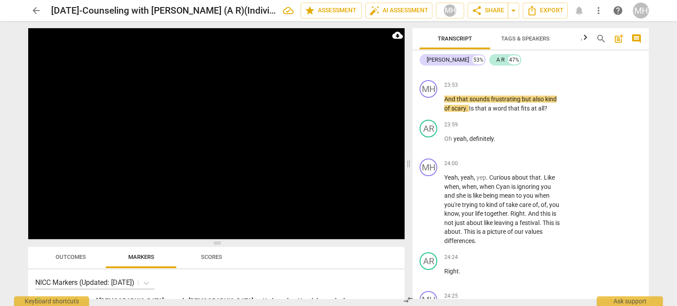
scroll to position [8633, 0]
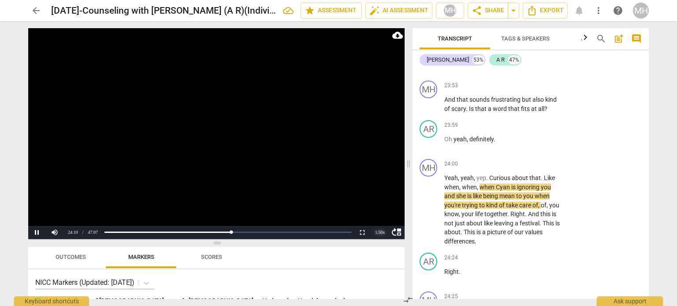
click at [380, 233] on div "1.50 x" at bounding box center [380, 232] width 18 height 13
click at [377, 194] on li "1x" at bounding box center [380, 193] width 18 height 10
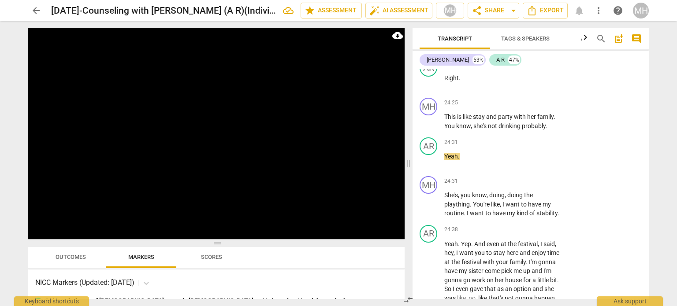
scroll to position [8831, 0]
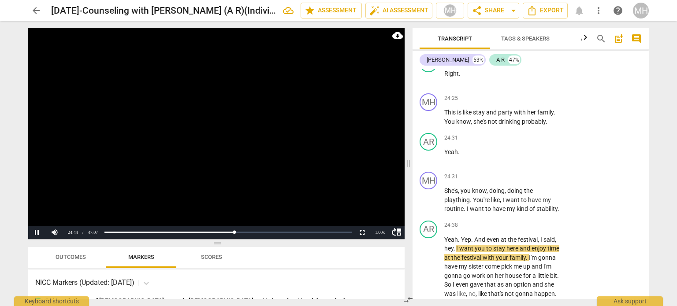
click at [220, 145] on video at bounding box center [216, 133] width 376 height 211
